Goal: Entertainment & Leisure: Consume media (video, audio)

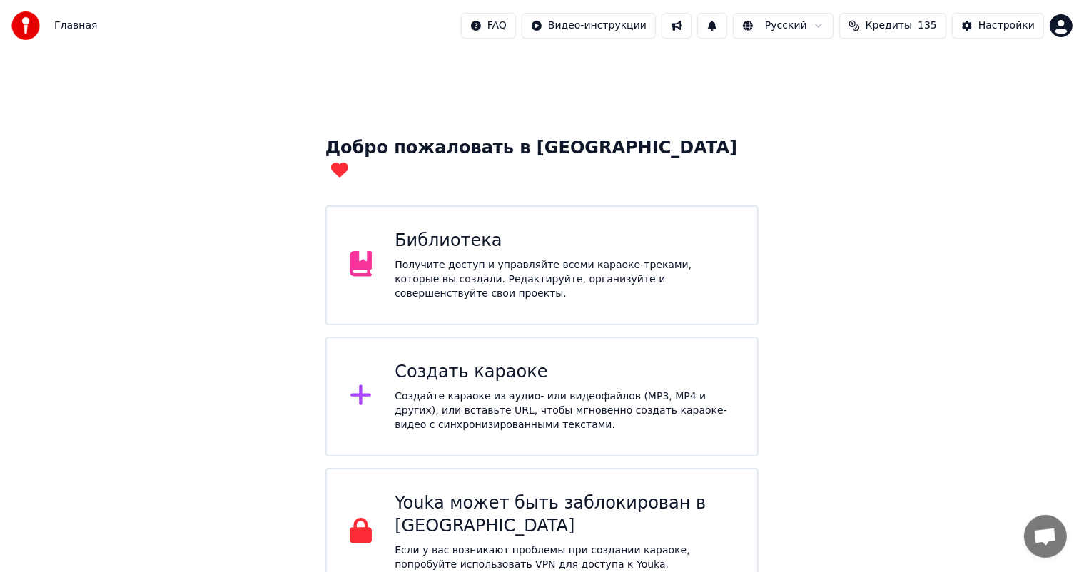
click at [454, 230] on div "Библиотека" at bounding box center [565, 241] width 340 height 23
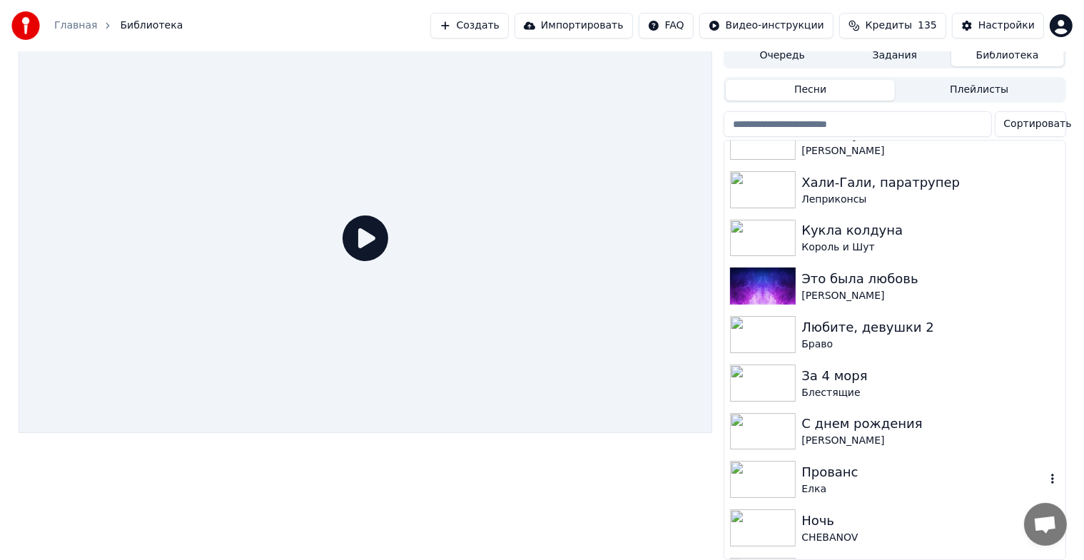
scroll to position [197, 0]
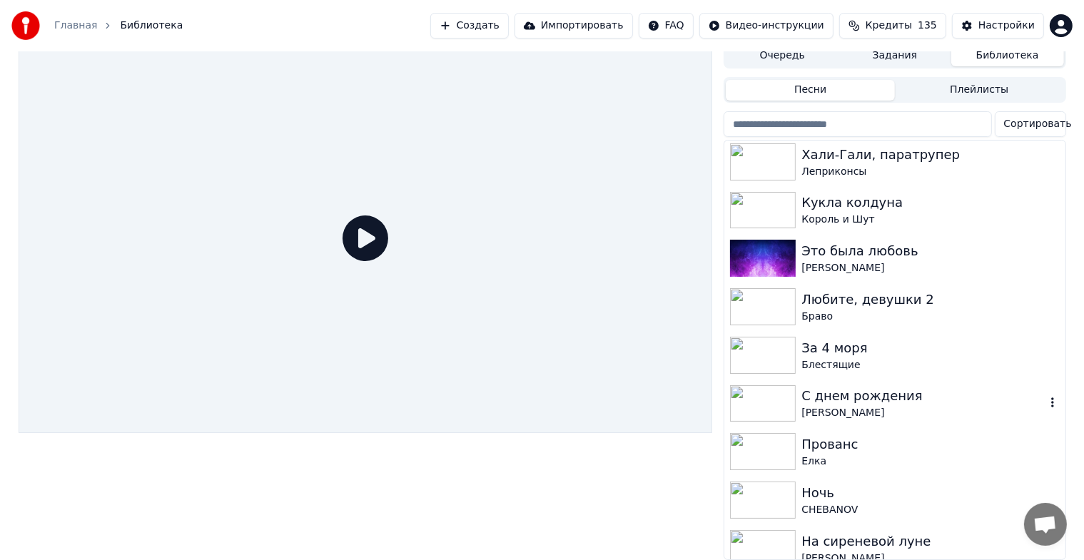
click at [856, 406] on div "[PERSON_NAME]" at bounding box center [922, 413] width 243 height 14
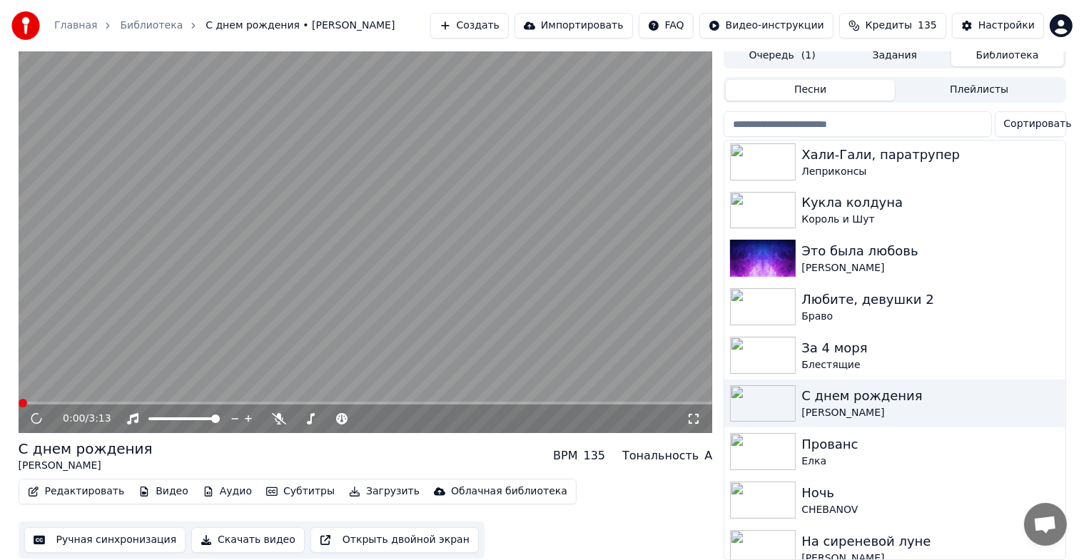
click at [337, 221] on video at bounding box center [366, 238] width 694 height 390
click at [155, 482] on button "Видео" at bounding box center [163, 492] width 61 height 20
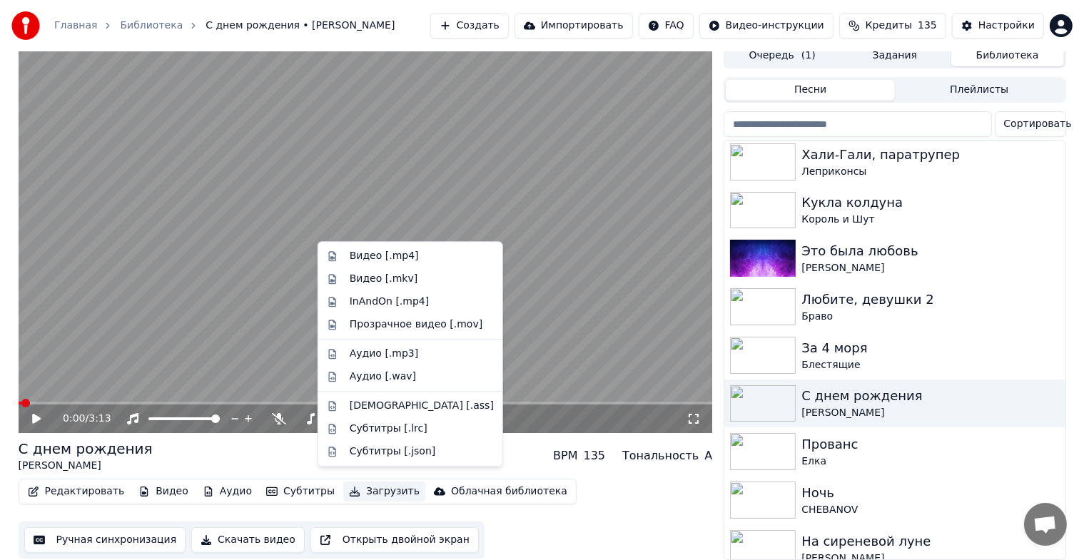
click at [541, 450] on div "С днем рождения [PERSON_NAME] BPM 135 Тональность A" at bounding box center [366, 456] width 694 height 34
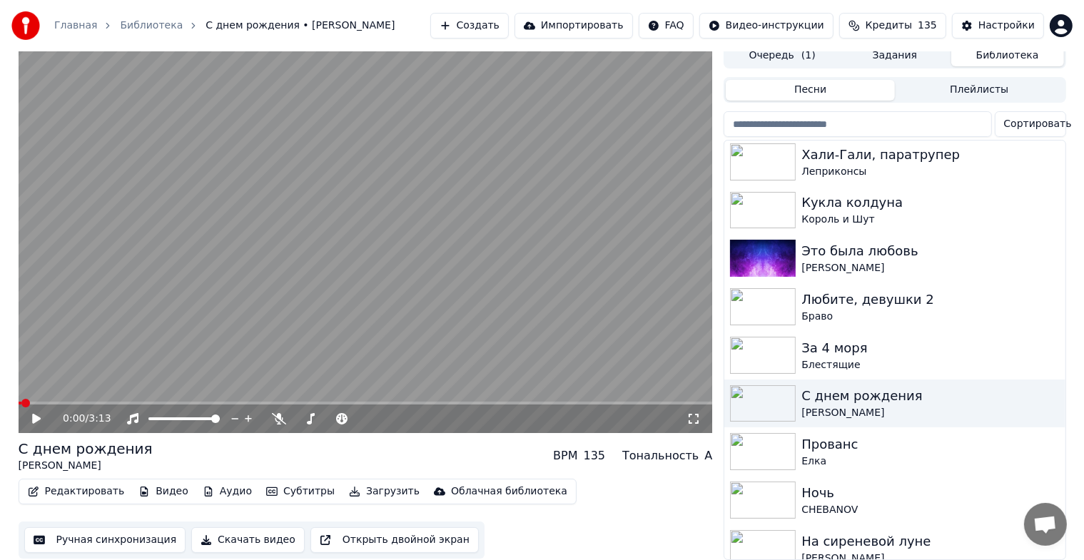
click at [148, 482] on button "Видео" at bounding box center [163, 492] width 61 height 20
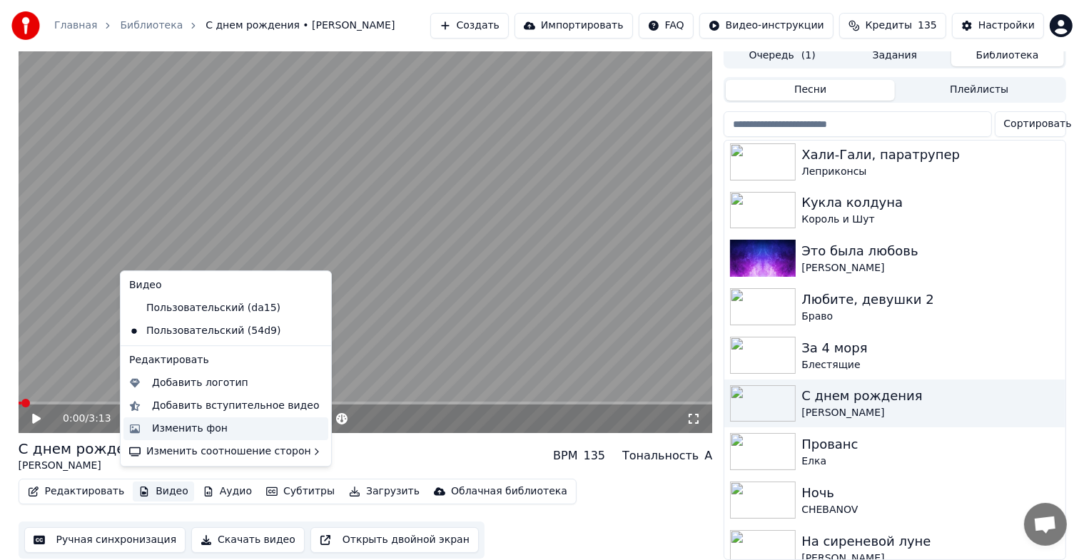
click at [210, 429] on div "Изменить фон" at bounding box center [190, 429] width 76 height 14
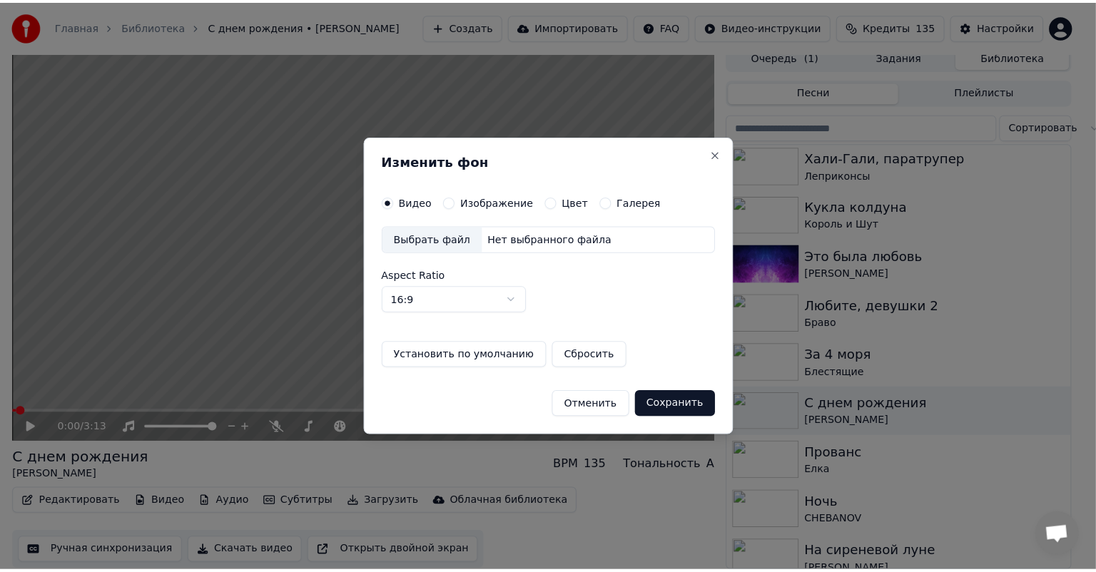
scroll to position [6, 0]
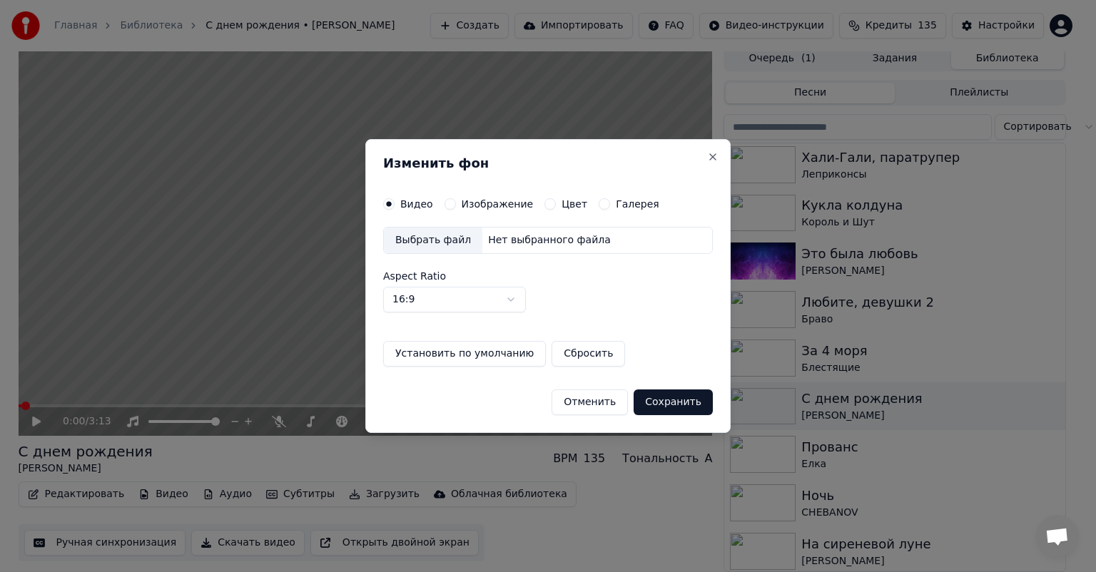
click at [478, 203] on label "Изображение" at bounding box center [498, 204] width 72 height 10
click at [456, 203] on button "Изображение" at bounding box center [449, 203] width 11 height 11
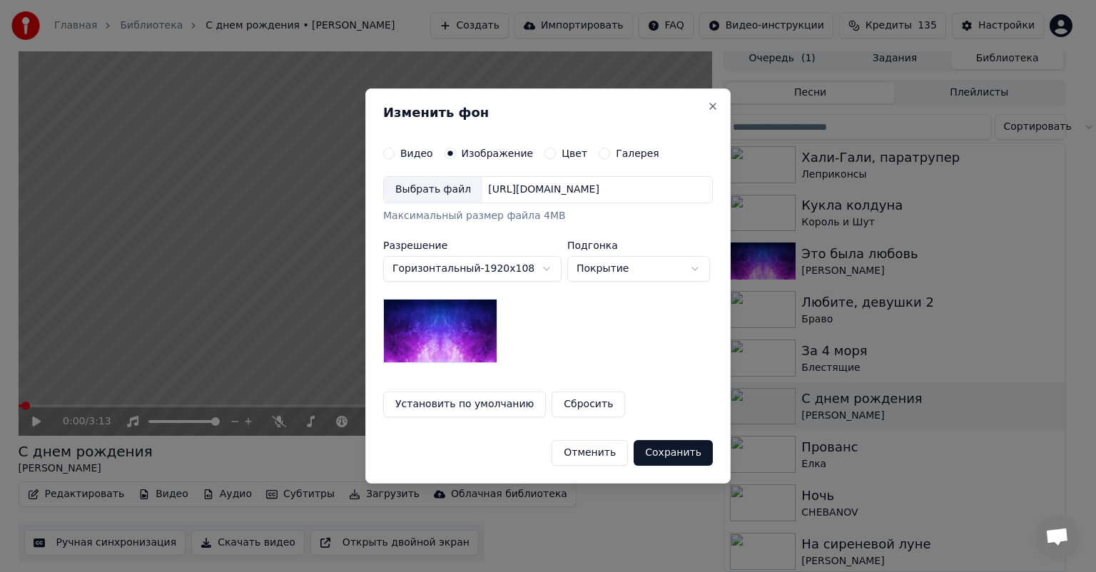
click at [437, 198] on div "Выбрать файл" at bounding box center [433, 190] width 98 height 26
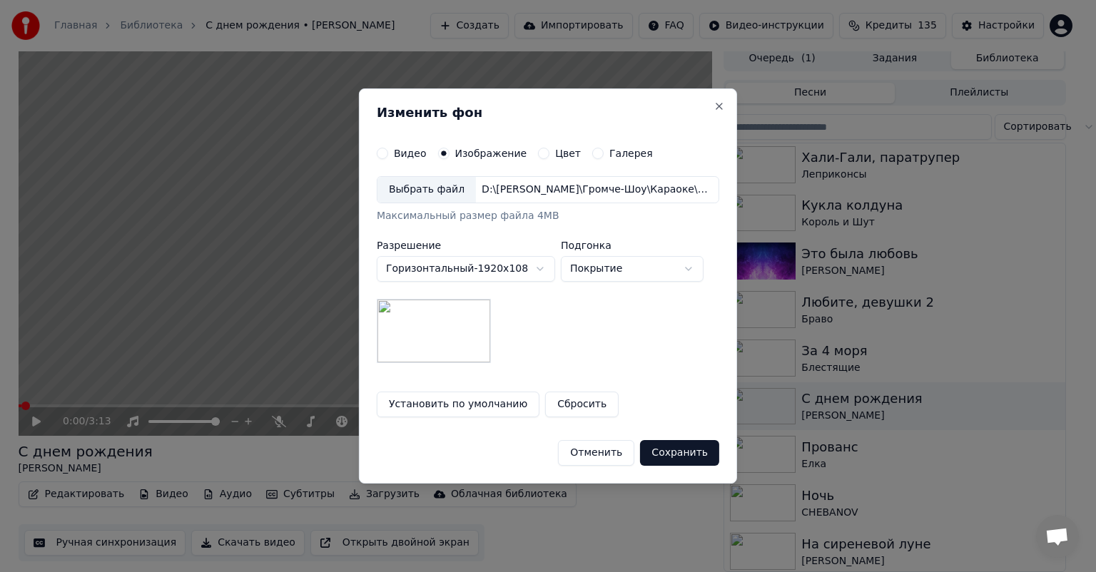
click at [687, 458] on button "Сохранить" at bounding box center [679, 453] width 79 height 26
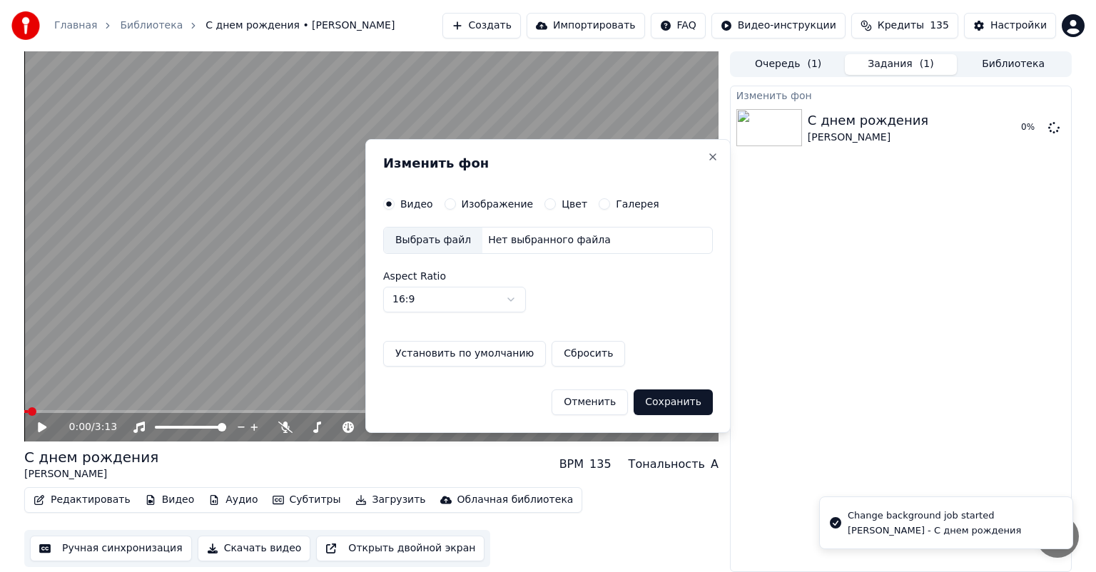
scroll to position [0, 0]
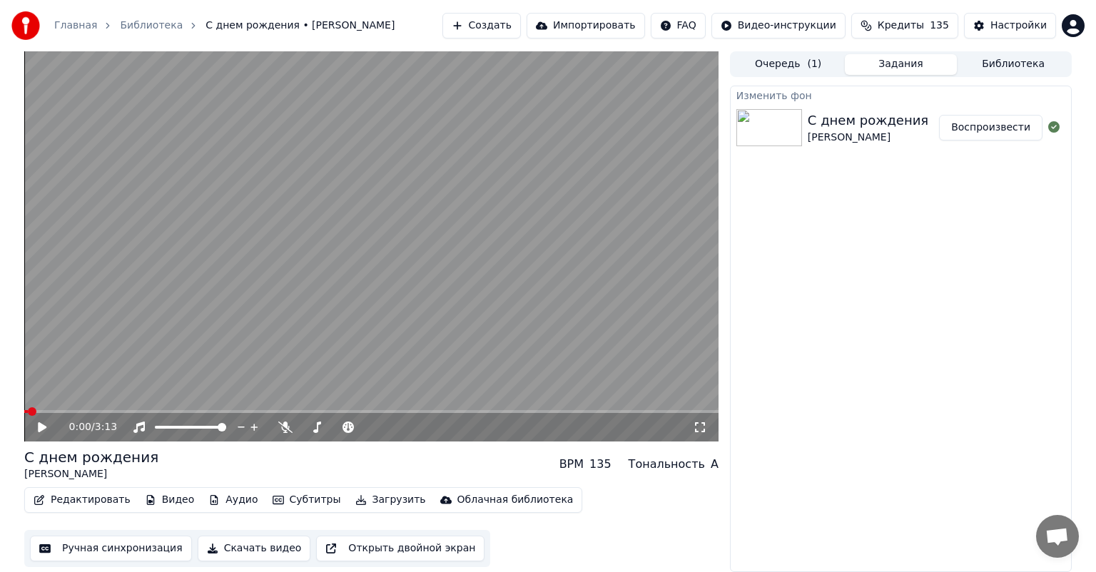
click at [982, 131] on button "Воспроизвести" at bounding box center [990, 128] width 103 height 26
click at [431, 205] on video at bounding box center [371, 246] width 694 height 390
click at [156, 501] on button "Видео" at bounding box center [169, 500] width 61 height 20
click at [422, 475] on div "С днем рождения [PERSON_NAME] BPM 135 Тональность A" at bounding box center [371, 464] width 694 height 34
click at [371, 502] on button "Загрузить" at bounding box center [391, 500] width 82 height 20
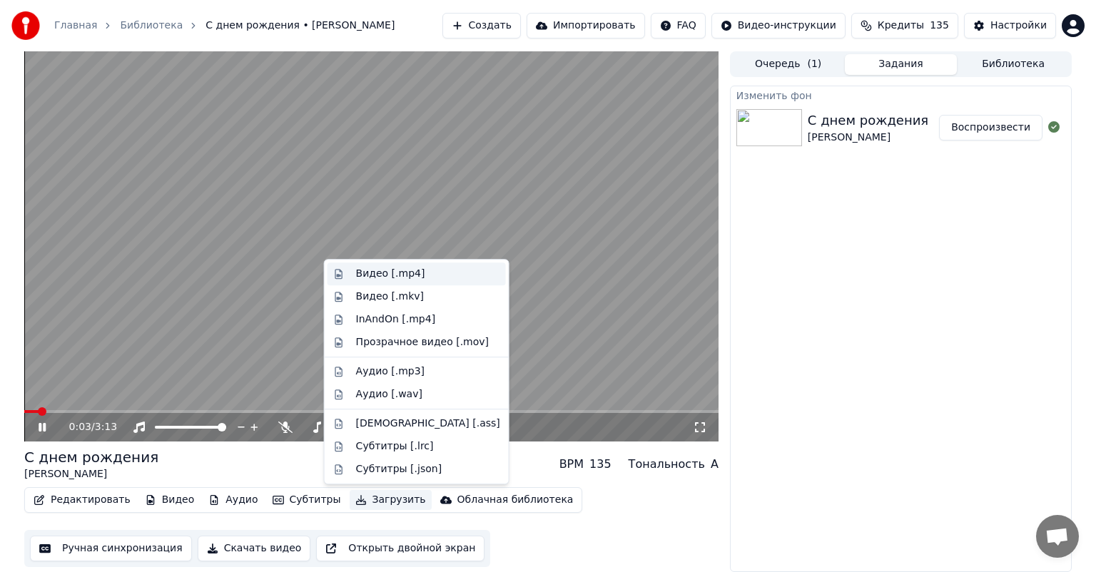
click at [414, 274] on div "Видео [.mp4]" at bounding box center [390, 274] width 69 height 14
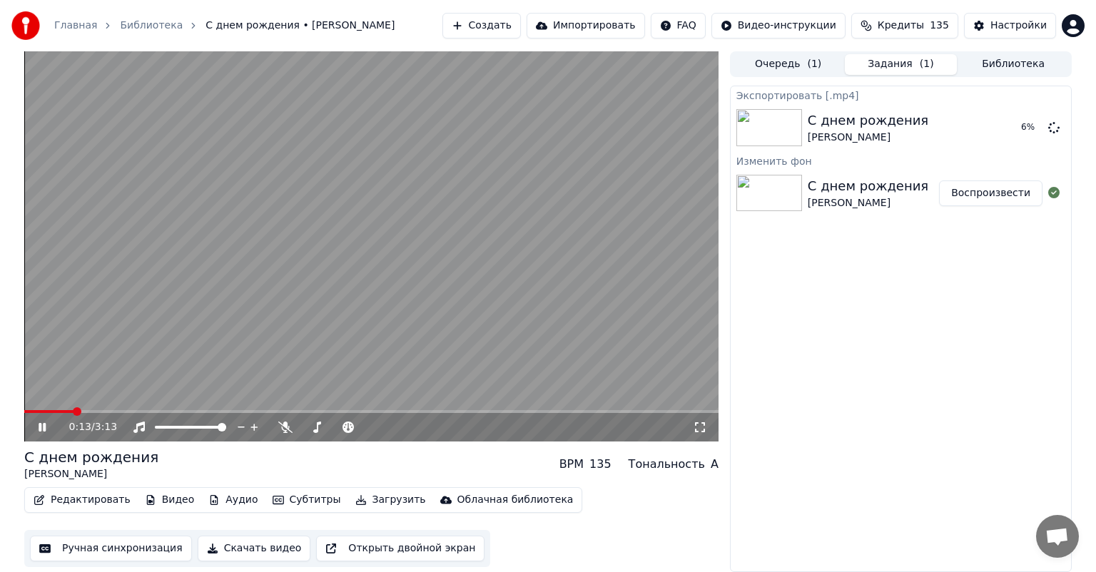
click at [357, 321] on video at bounding box center [371, 246] width 694 height 390
click at [1014, 128] on button "Показать" at bounding box center [1005, 128] width 73 height 26
